Goal: Find contact information: Find contact information

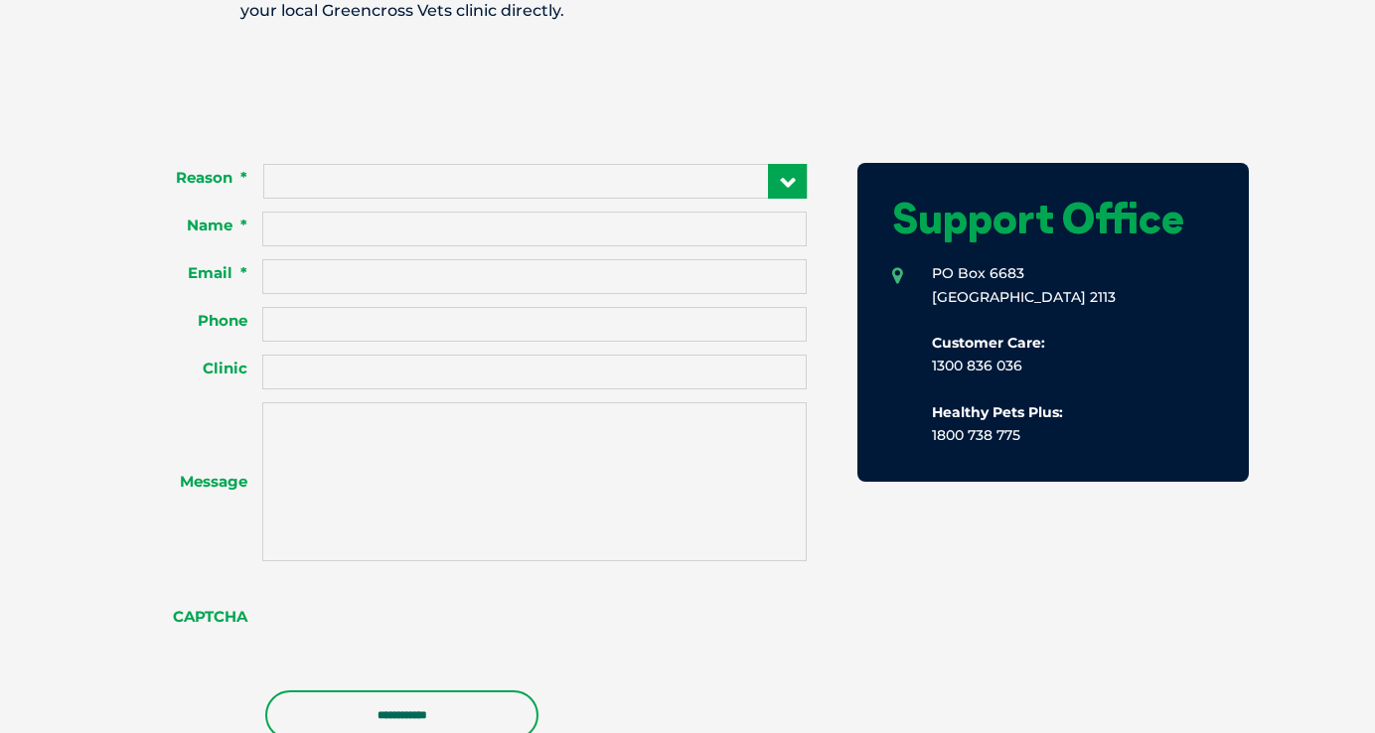
scroll to position [1590, 0]
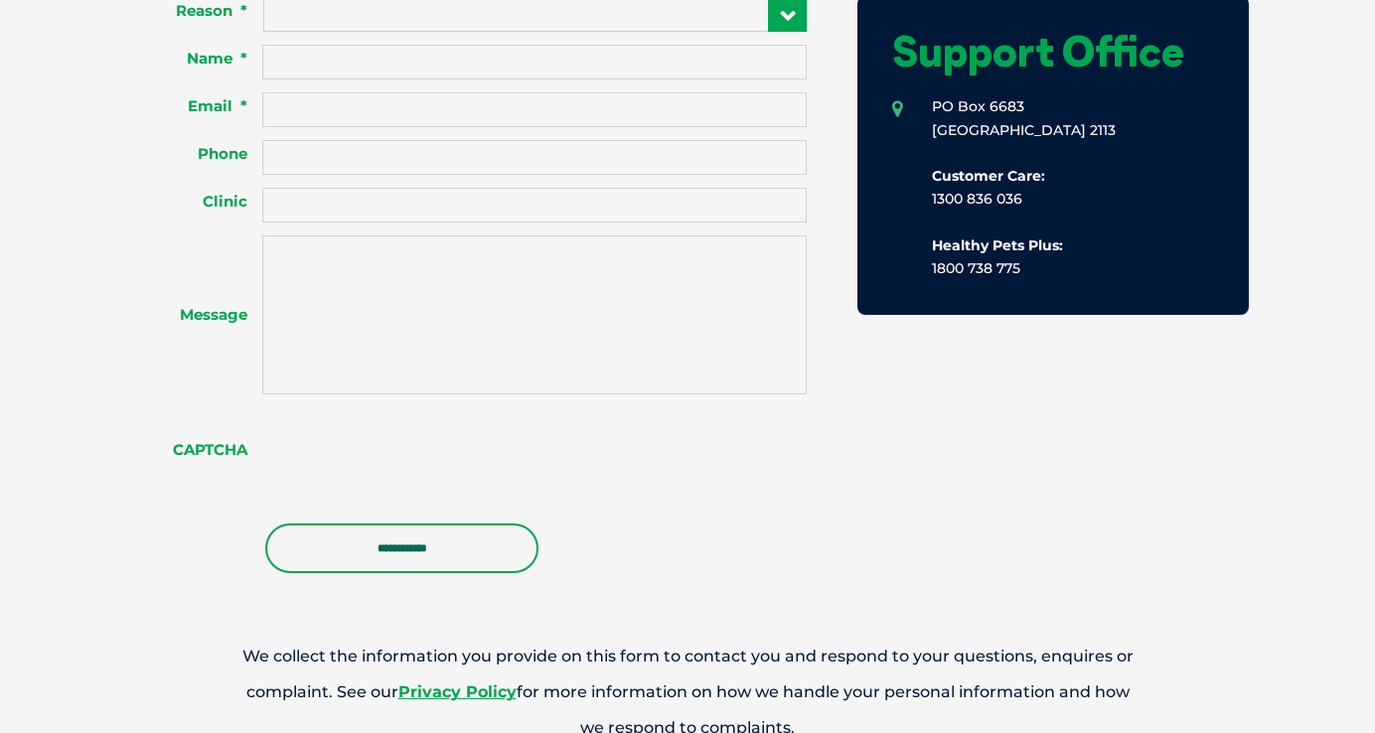
click at [932, 267] on li "PO Box 6683 NORTH RYDE NSW 2113 Customer Care: 1300 836 036 Healthy Pets Plus: …" at bounding box center [1053, 187] width 322 height 185
drag, startPoint x: 931, startPoint y: 195, endPoint x: 1057, endPoint y: 192, distance: 126.3
click at [1057, 192] on li "PO Box 6683 NORTH RYDE NSW 2113 Customer Care: 1300 836 036 Healthy Pets Plus: …" at bounding box center [1053, 187] width 322 height 185
copy li "1300 836 036"
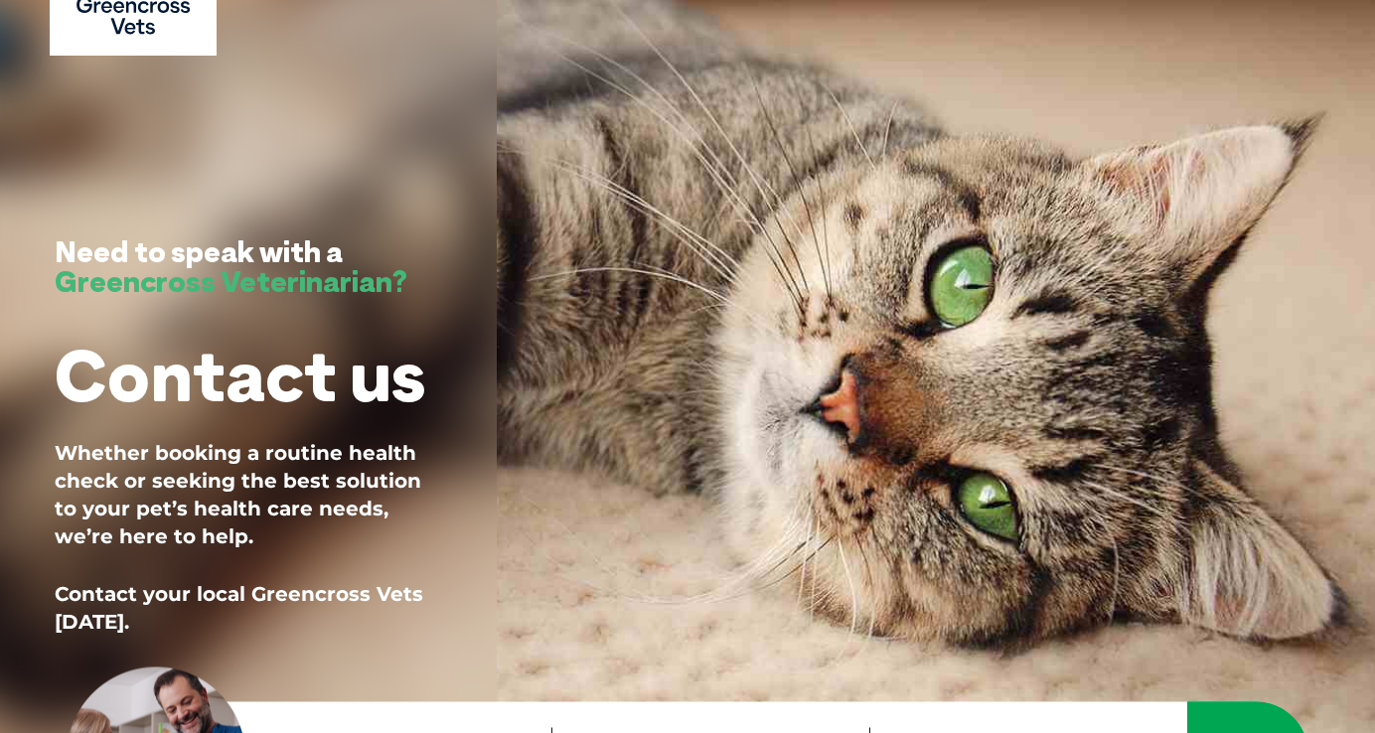
scroll to position [0, 0]
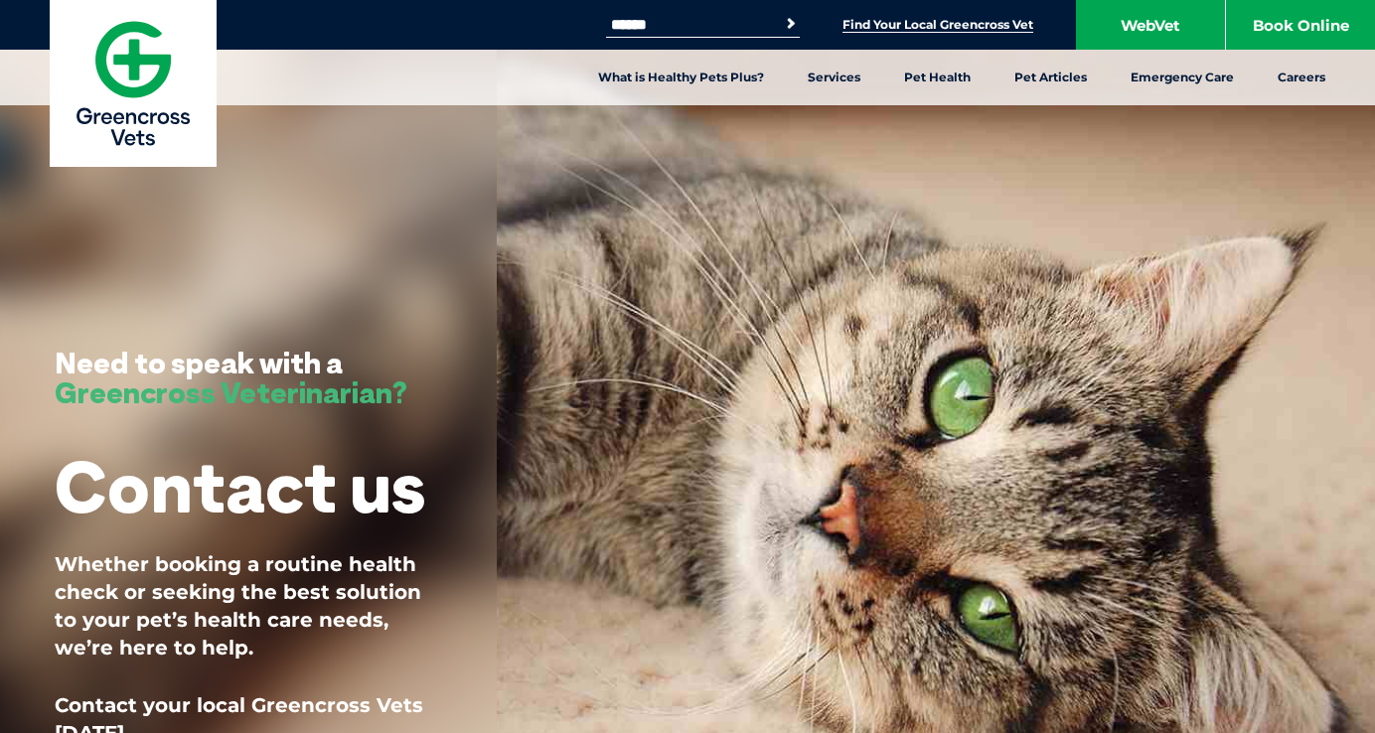
click at [958, 26] on link "Find Your Local Greencross Vet" at bounding box center [938, 25] width 191 height 16
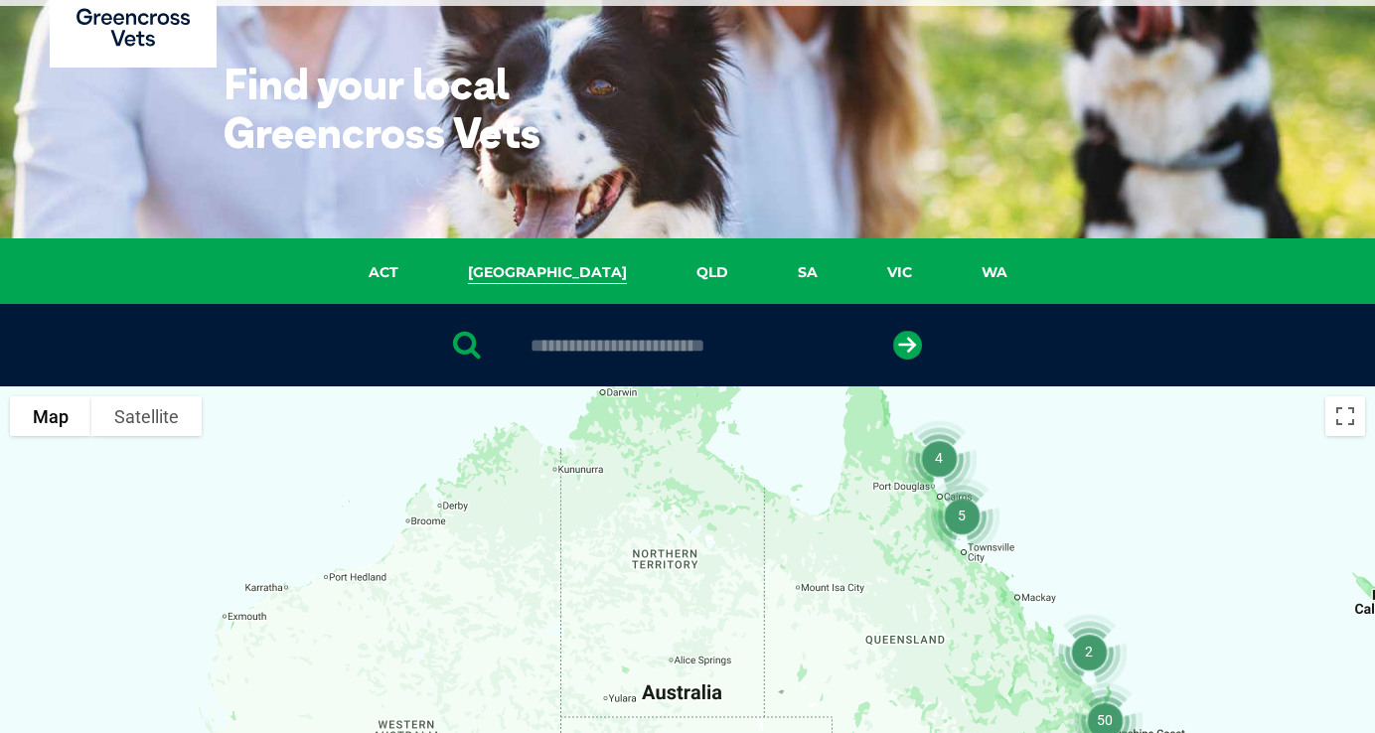
click at [551, 269] on link "[GEOGRAPHIC_DATA]" at bounding box center [547, 272] width 229 height 23
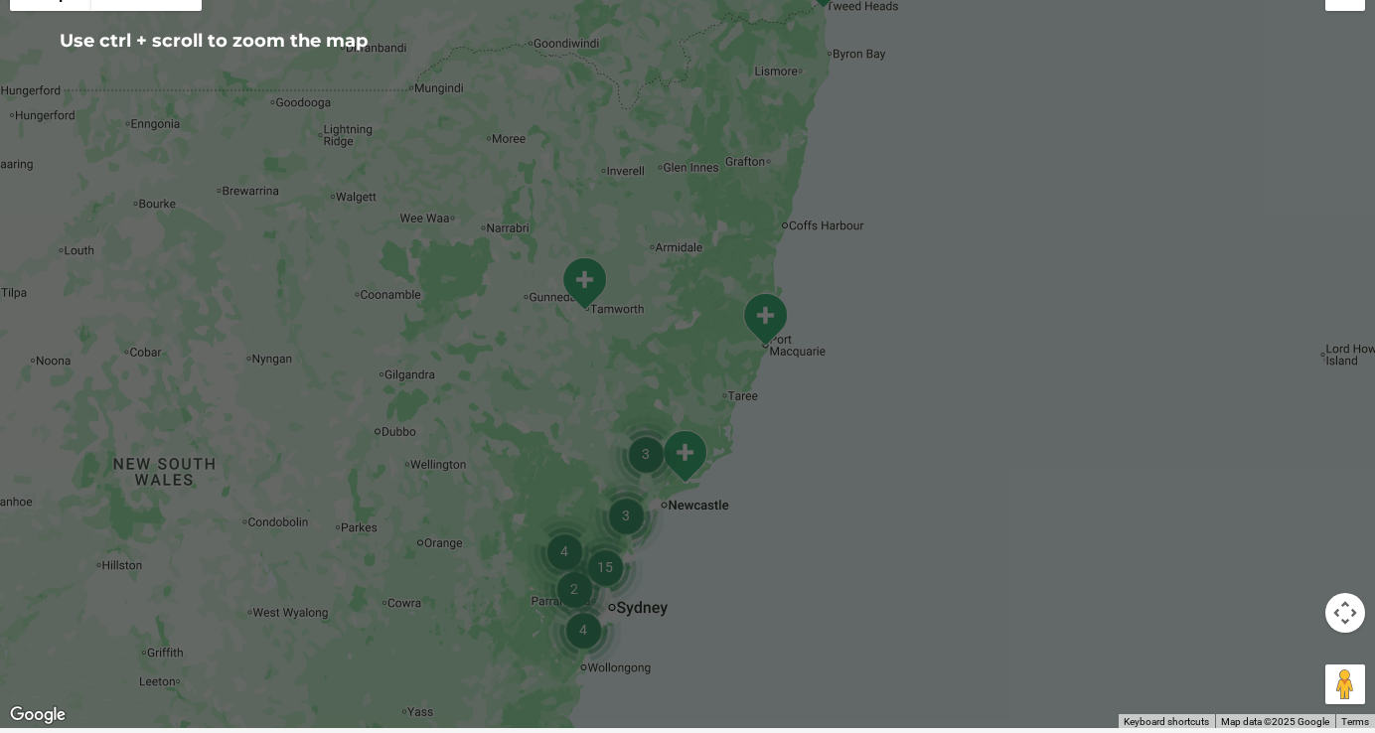
scroll to position [555, 0]
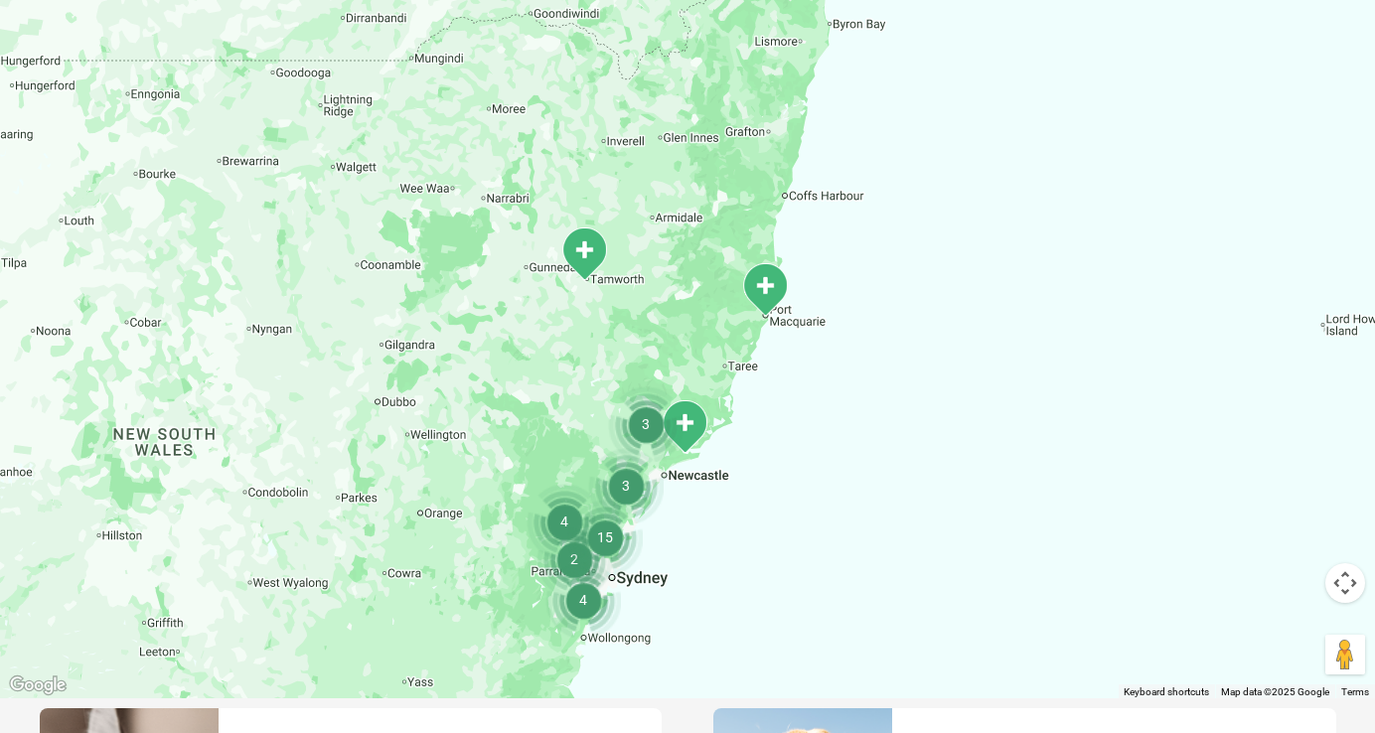
click at [579, 549] on img "15" at bounding box center [605, 537] width 91 height 91
